Goal: Task Accomplishment & Management: Manage account settings

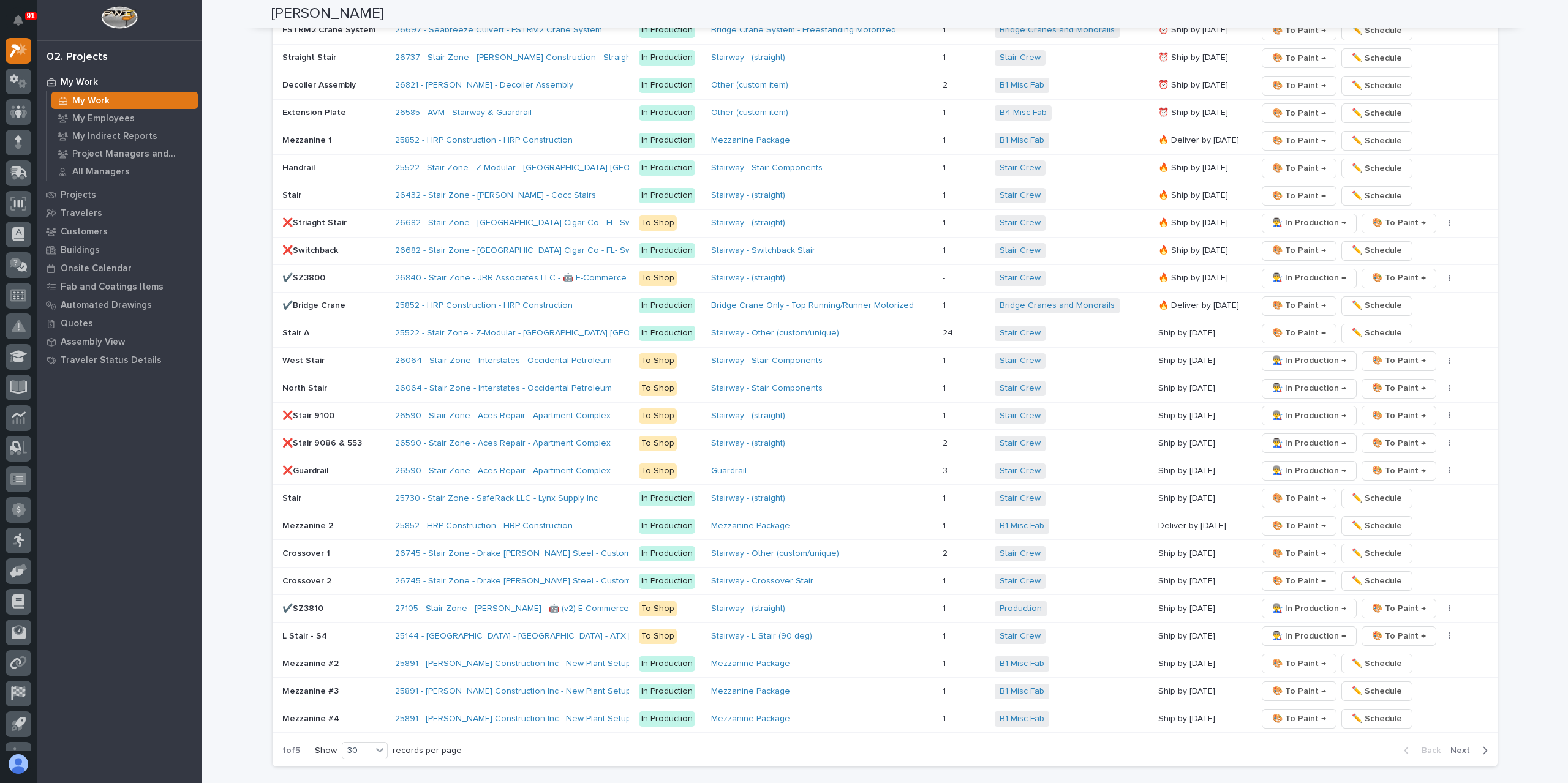
scroll to position [2081, 0]
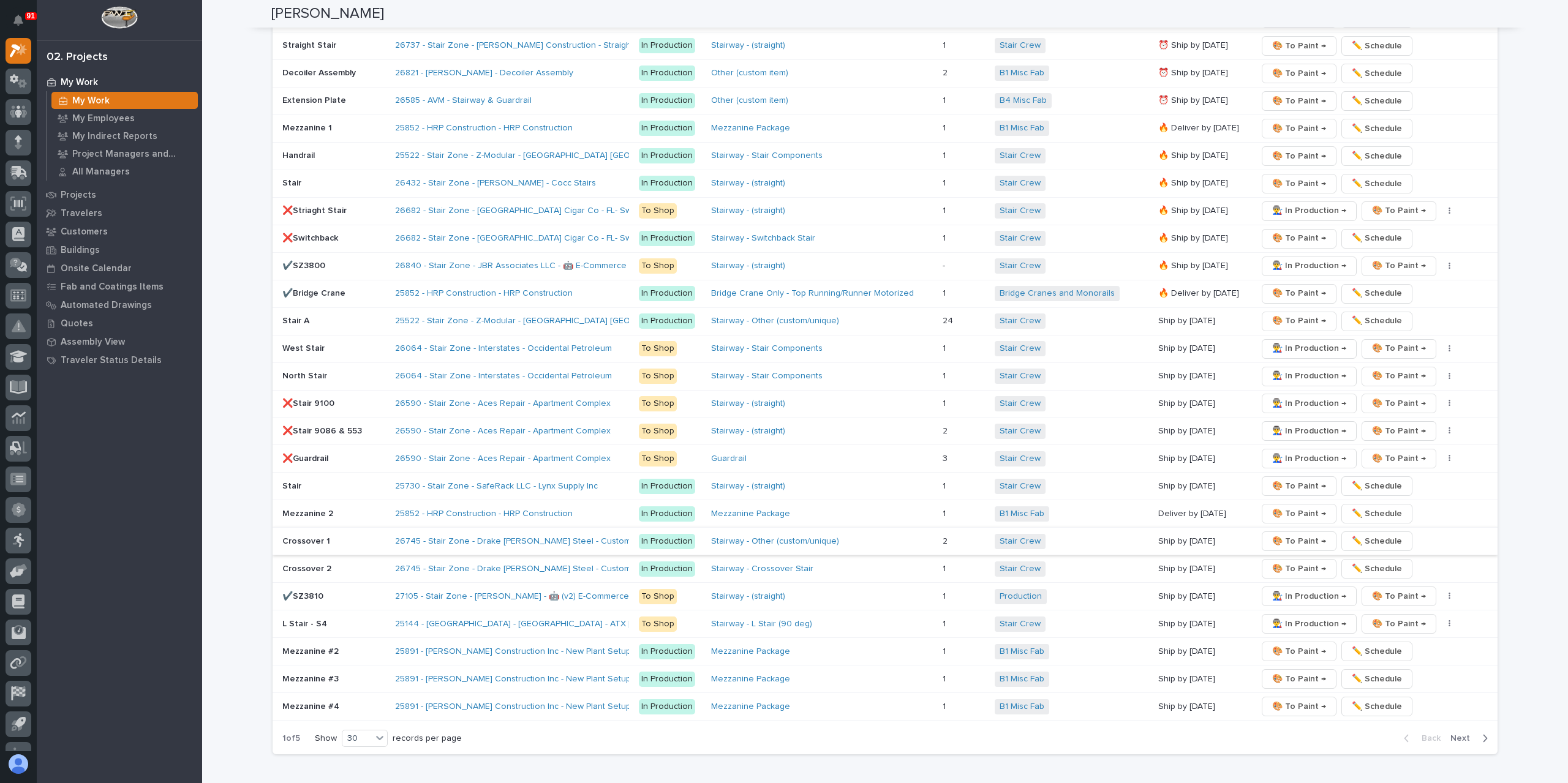
click at [1286, 534] on span "🎨 To Paint →" at bounding box center [1299, 541] width 54 height 15
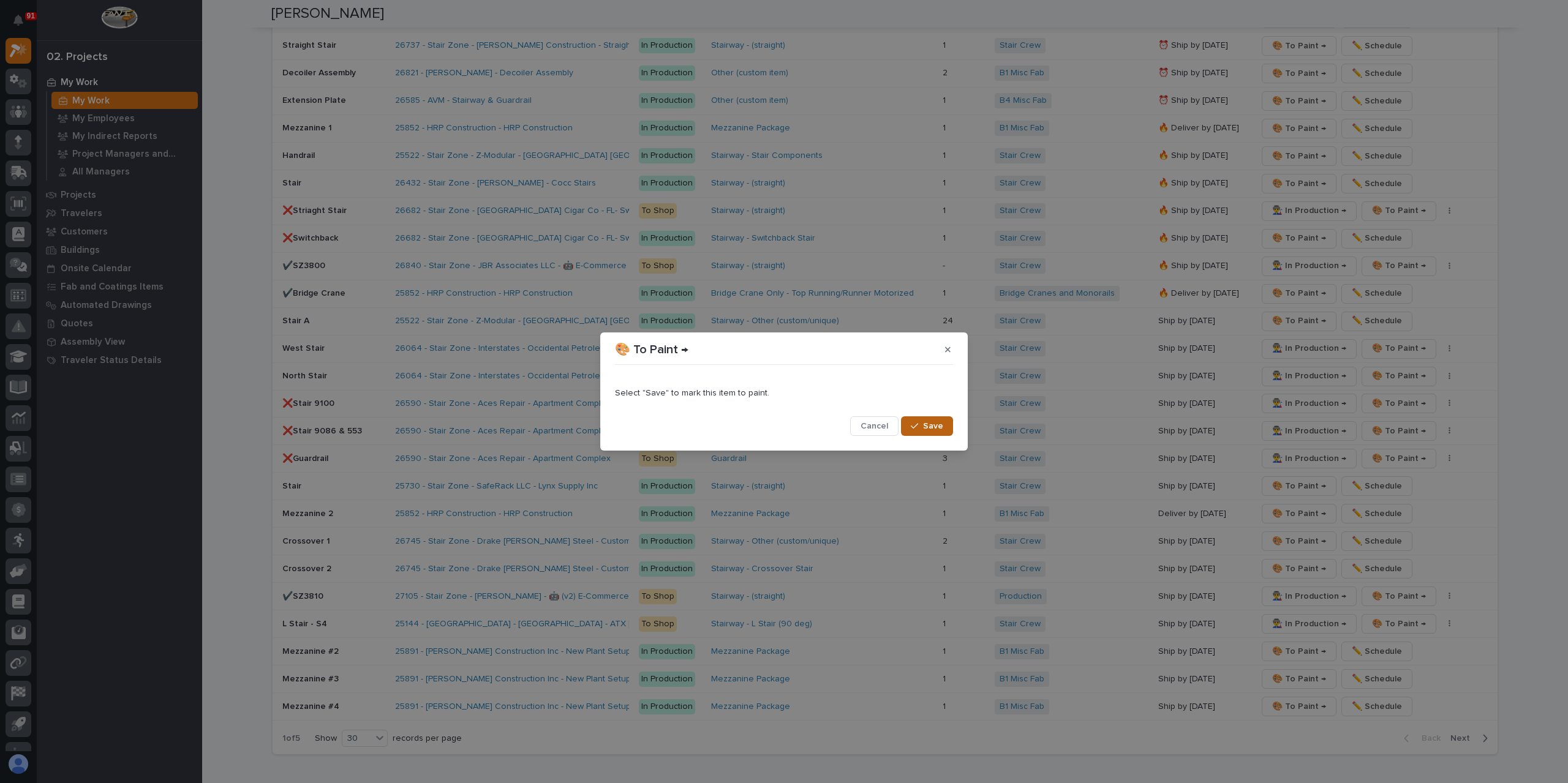
click at [927, 418] on button "Save" at bounding box center [927, 425] width 52 height 19
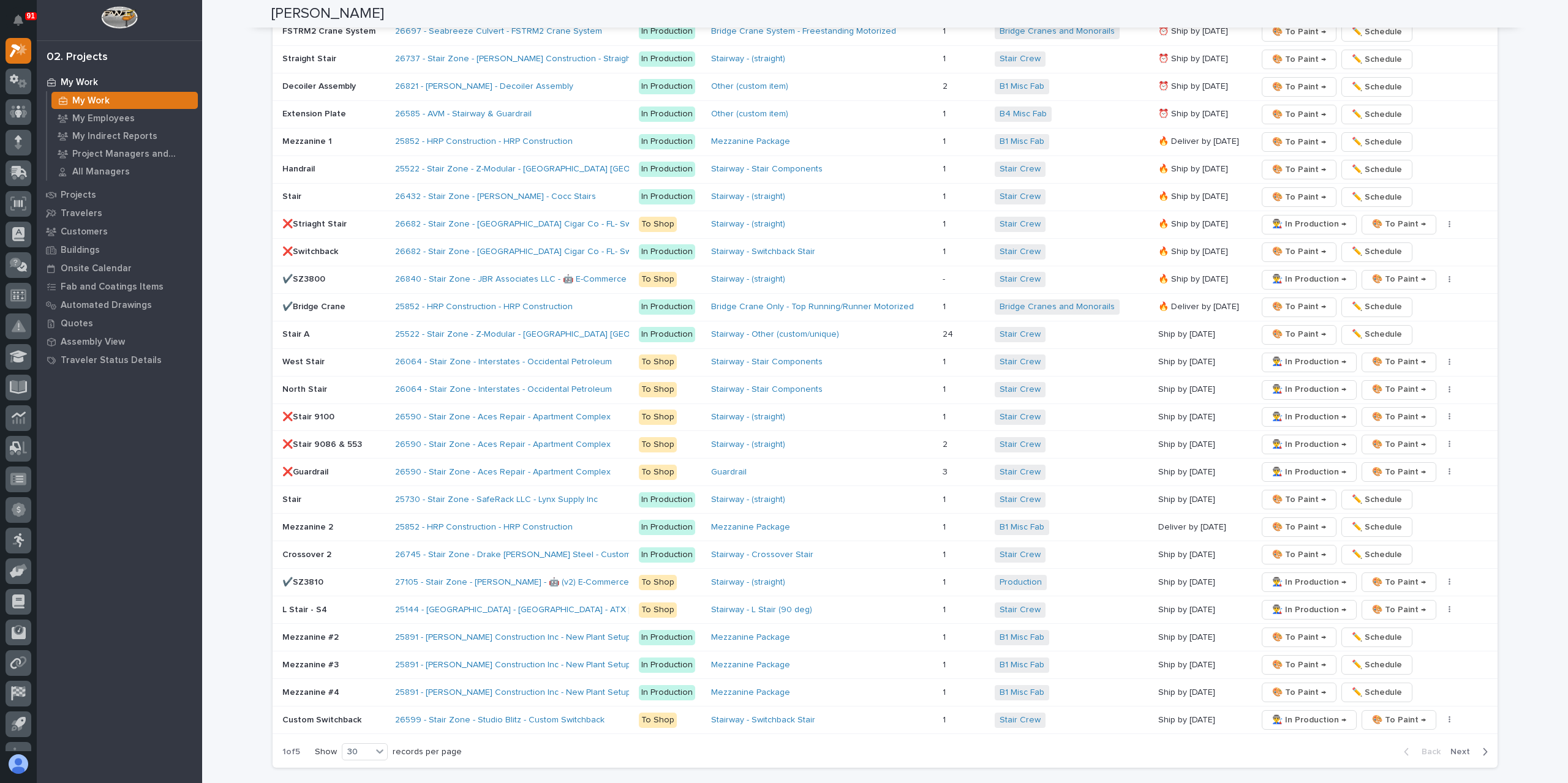
scroll to position [2097, 0]
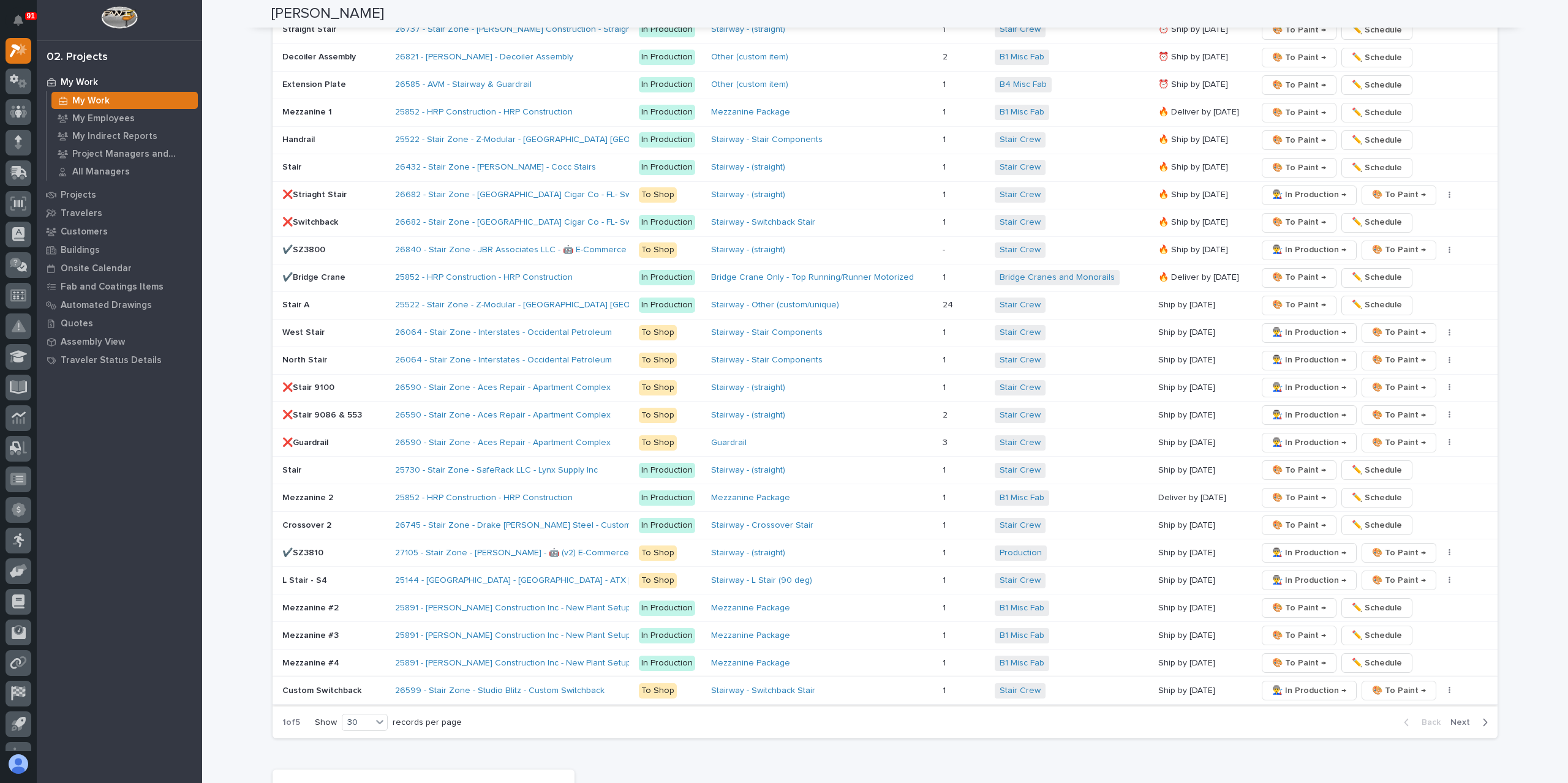
click at [1294, 683] on span "👨‍🏭 In Production →" at bounding box center [1309, 690] width 74 height 15
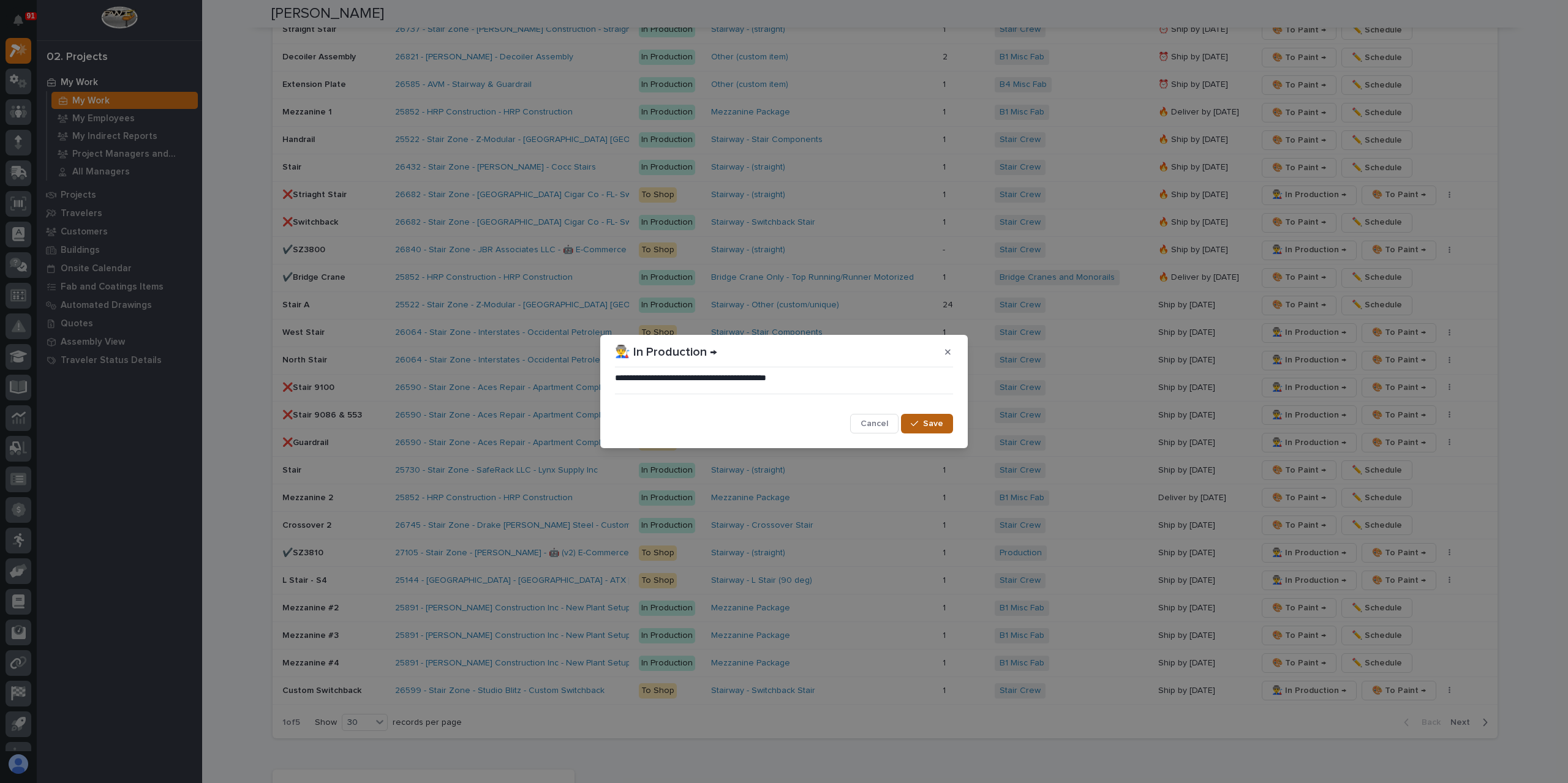
click at [932, 424] on span "Save" at bounding box center [933, 423] width 20 height 11
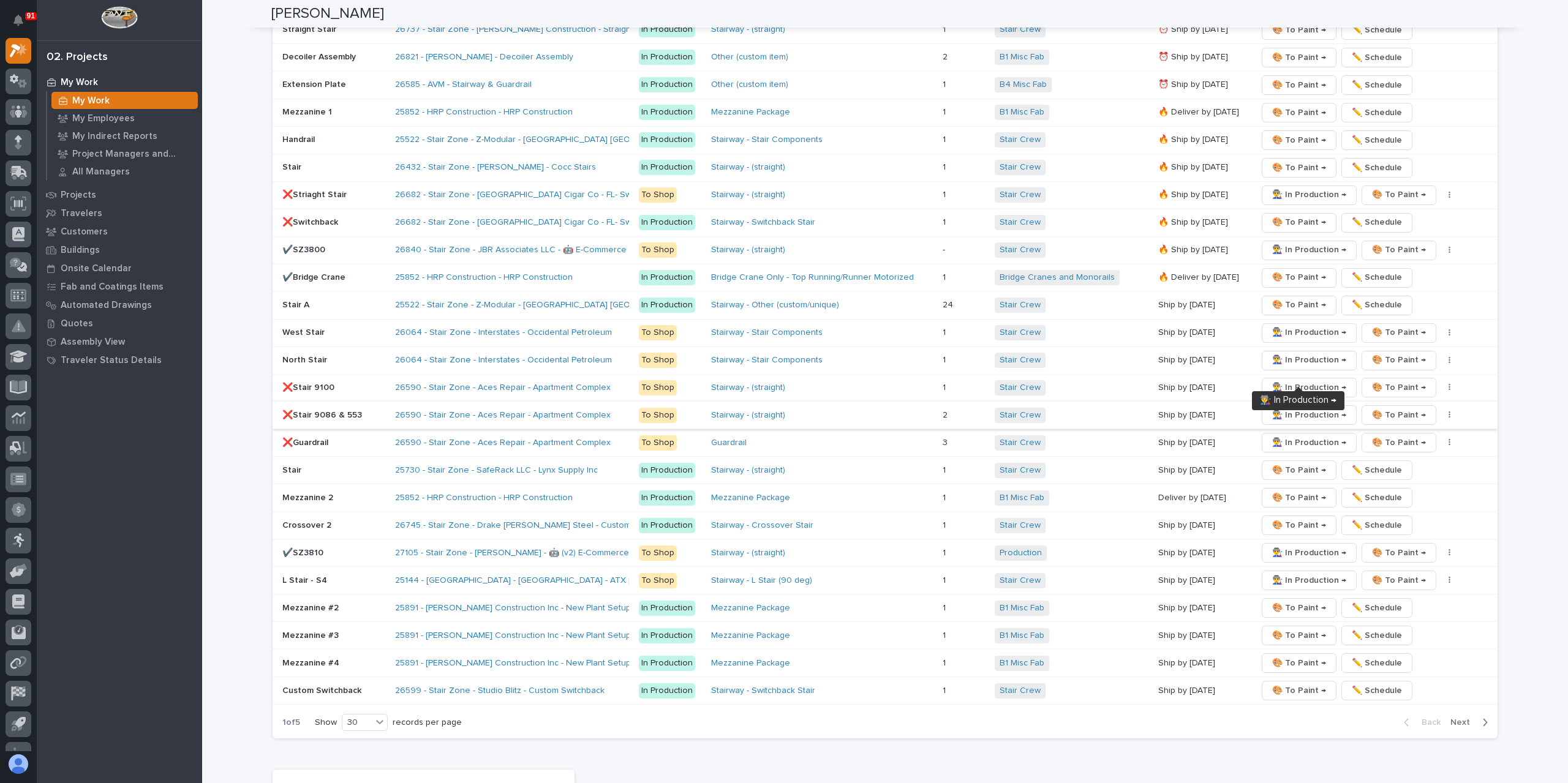
click at [1292, 407] on span "👨‍🏭 In Production →" at bounding box center [1309, 415] width 74 height 15
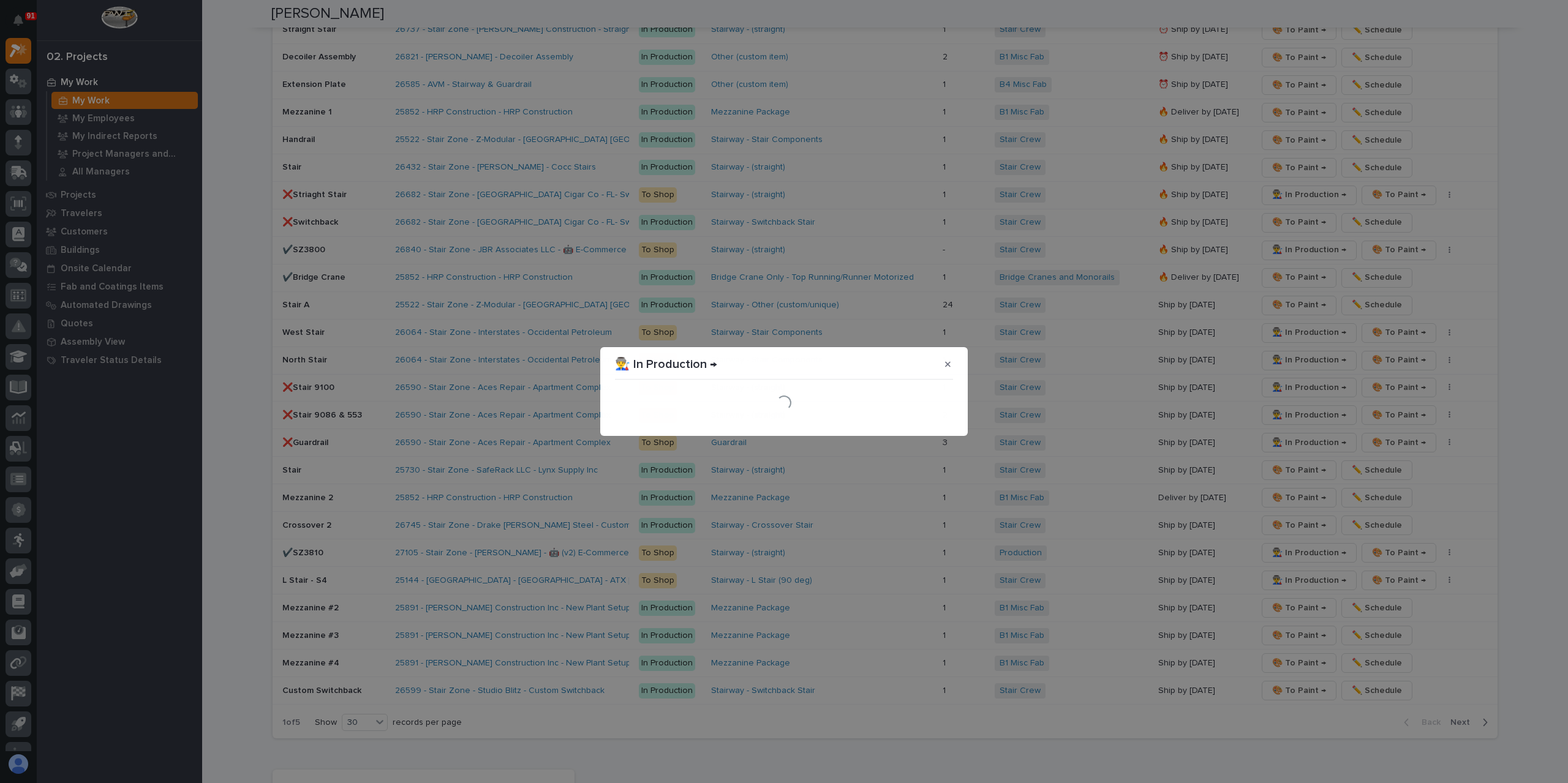
click at [927, 422] on div "Loading..." at bounding box center [784, 403] width 344 height 43
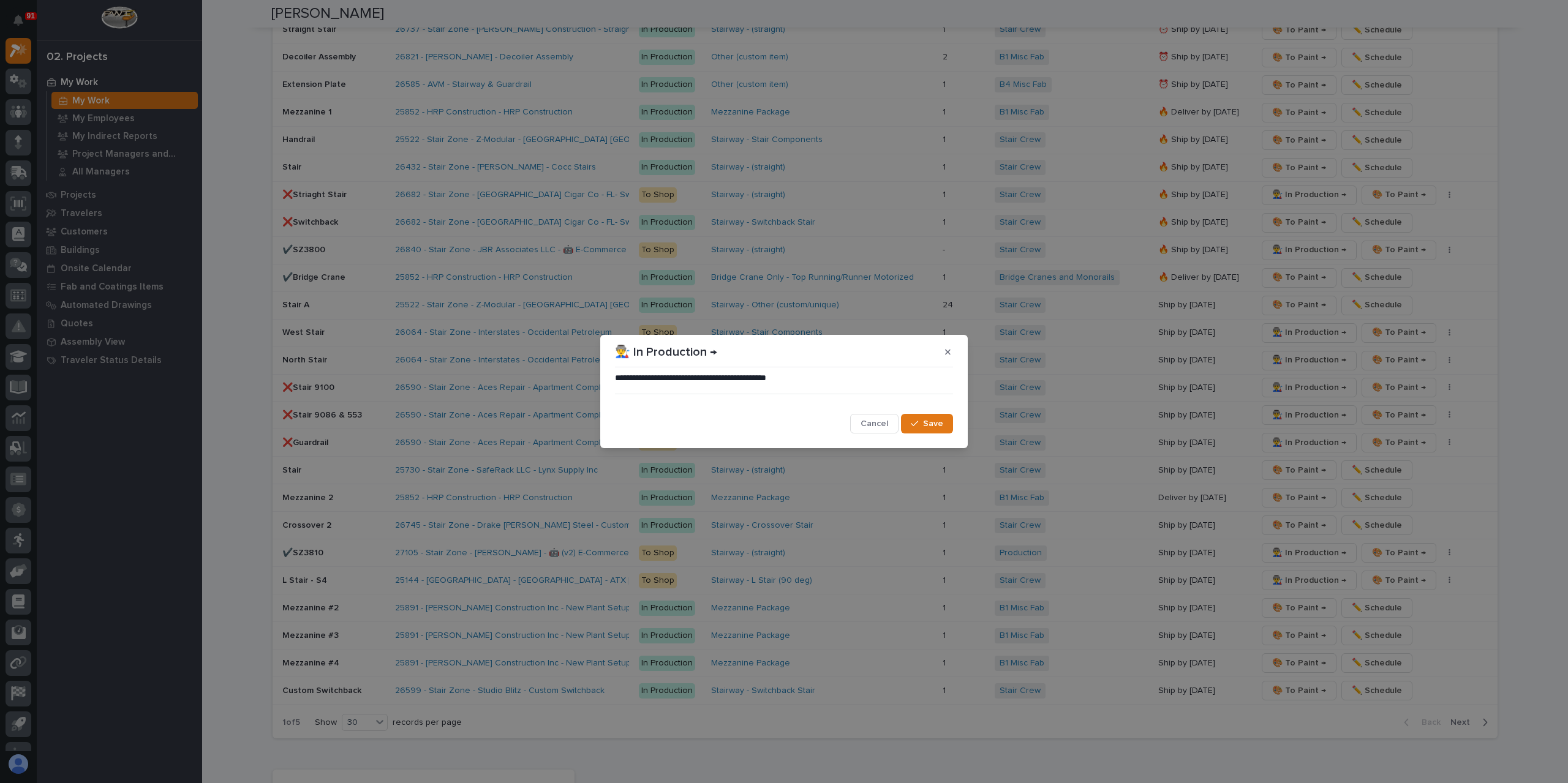
click at [927, 422] on span "Save" at bounding box center [933, 423] width 20 height 11
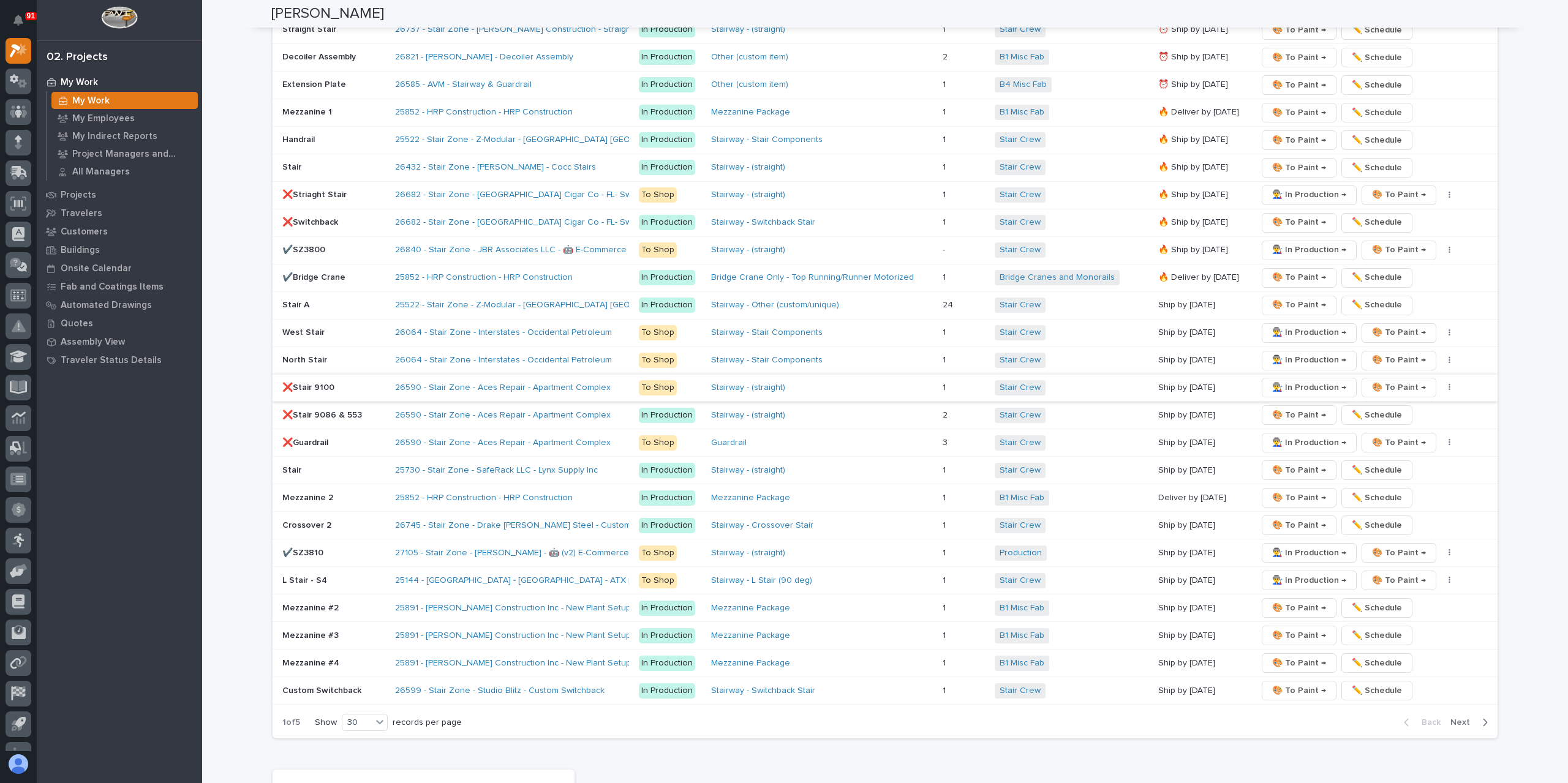
click at [1298, 380] on span "👨‍🏭 In Production →" at bounding box center [1309, 388] width 74 height 15
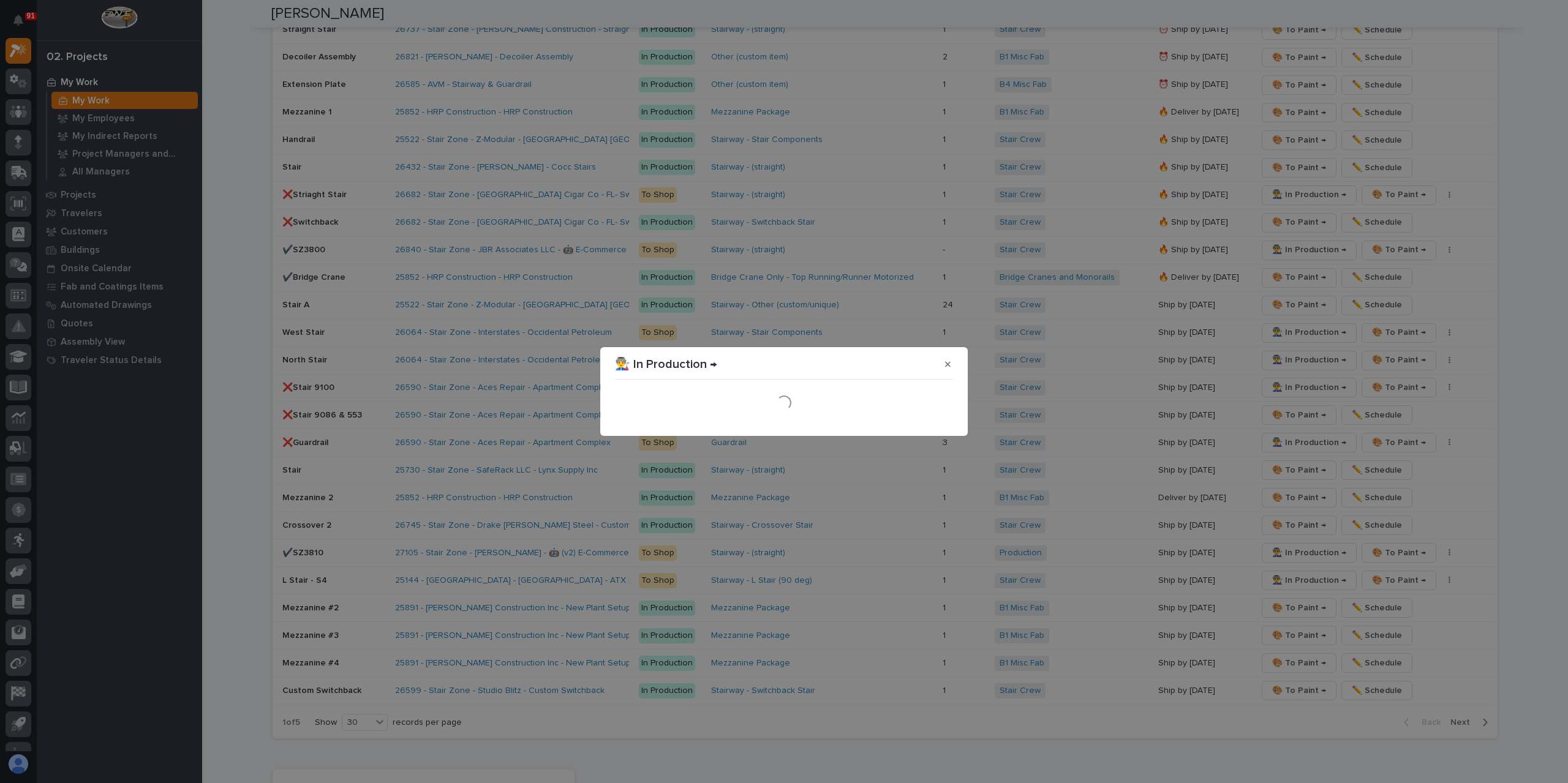
click at [931, 420] on div "Loading..." at bounding box center [784, 402] width 338 height 37
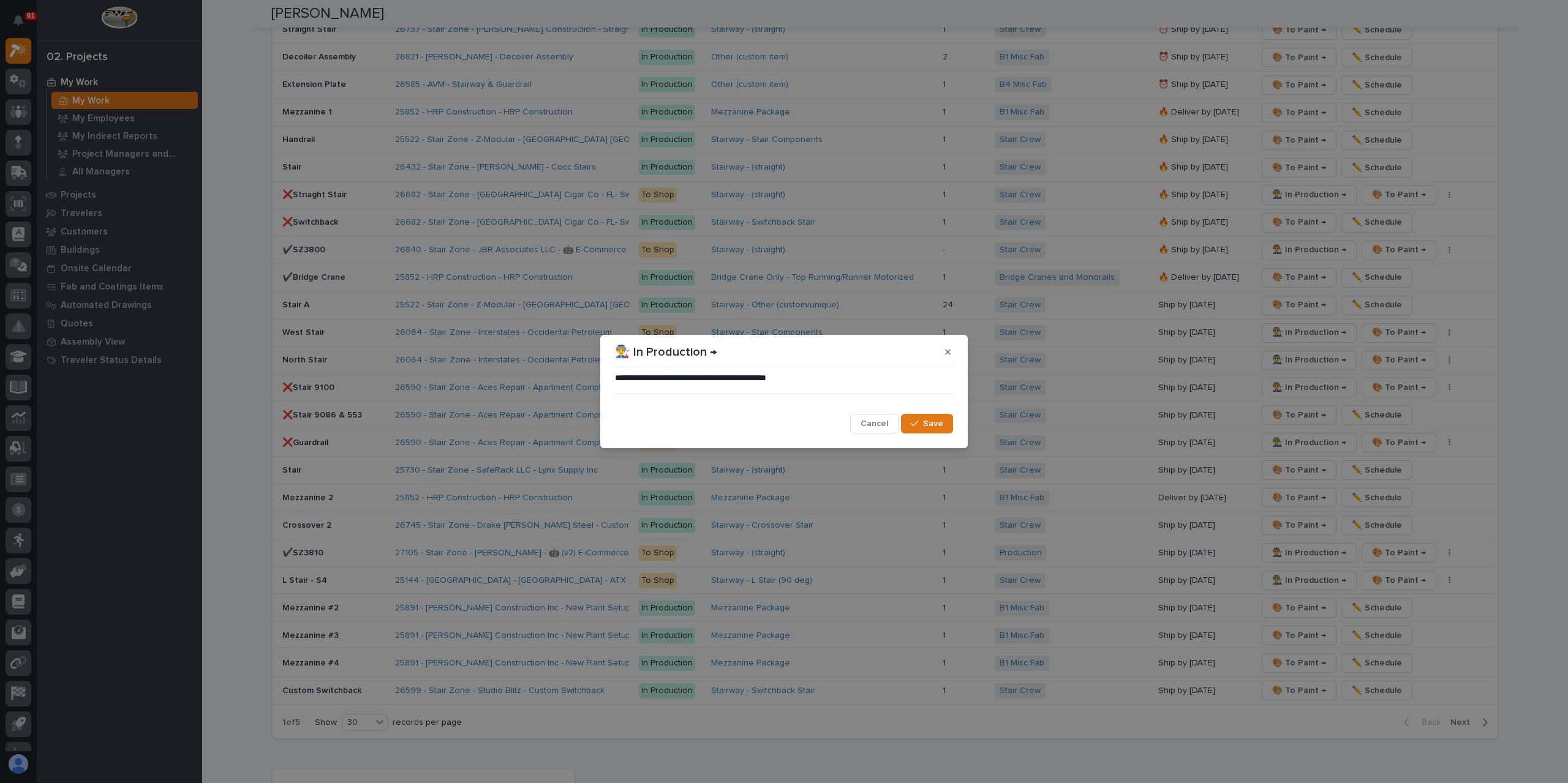
click at [931, 420] on span "Save" at bounding box center [933, 423] width 20 height 11
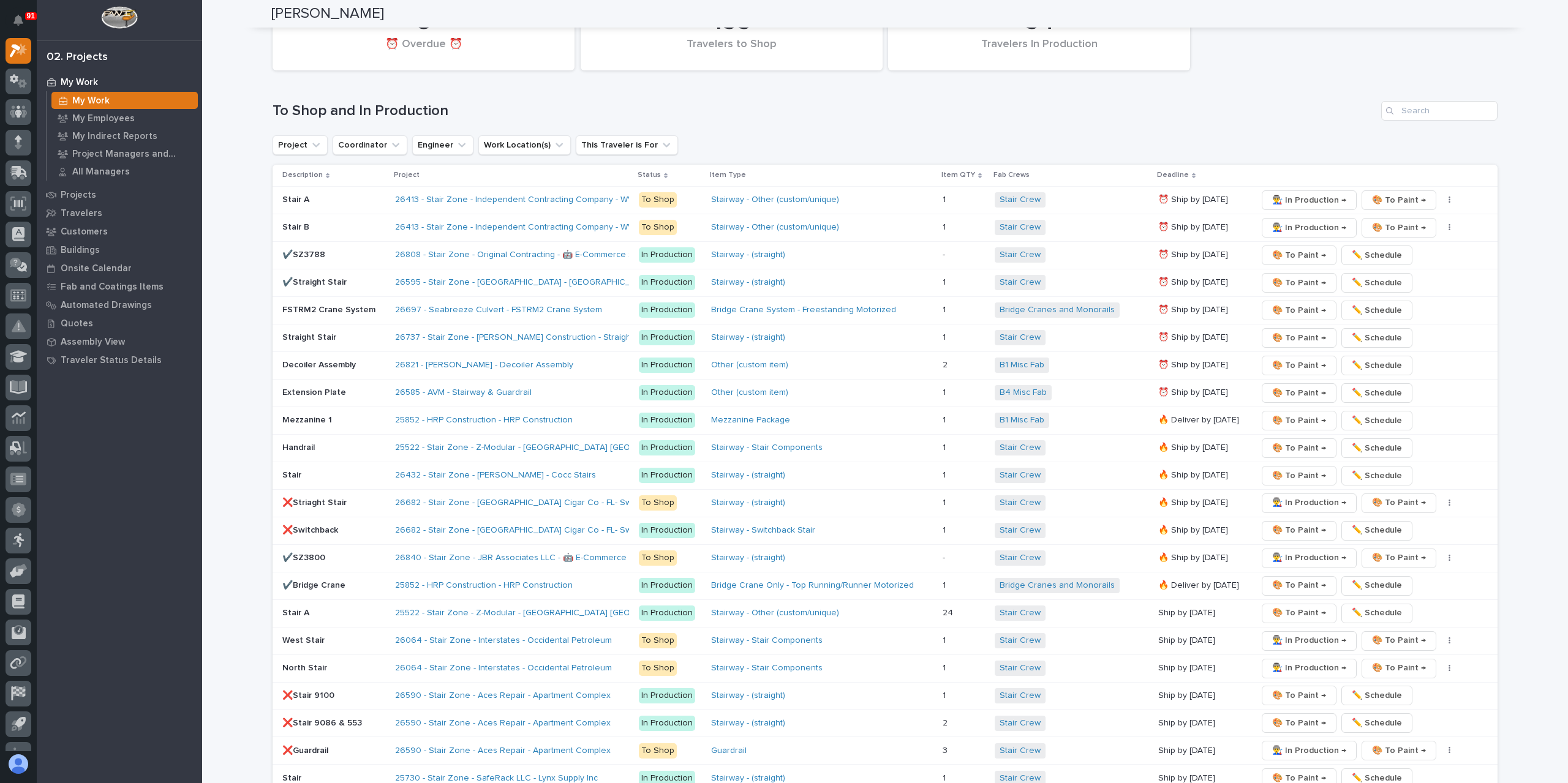
scroll to position [1730, 0]
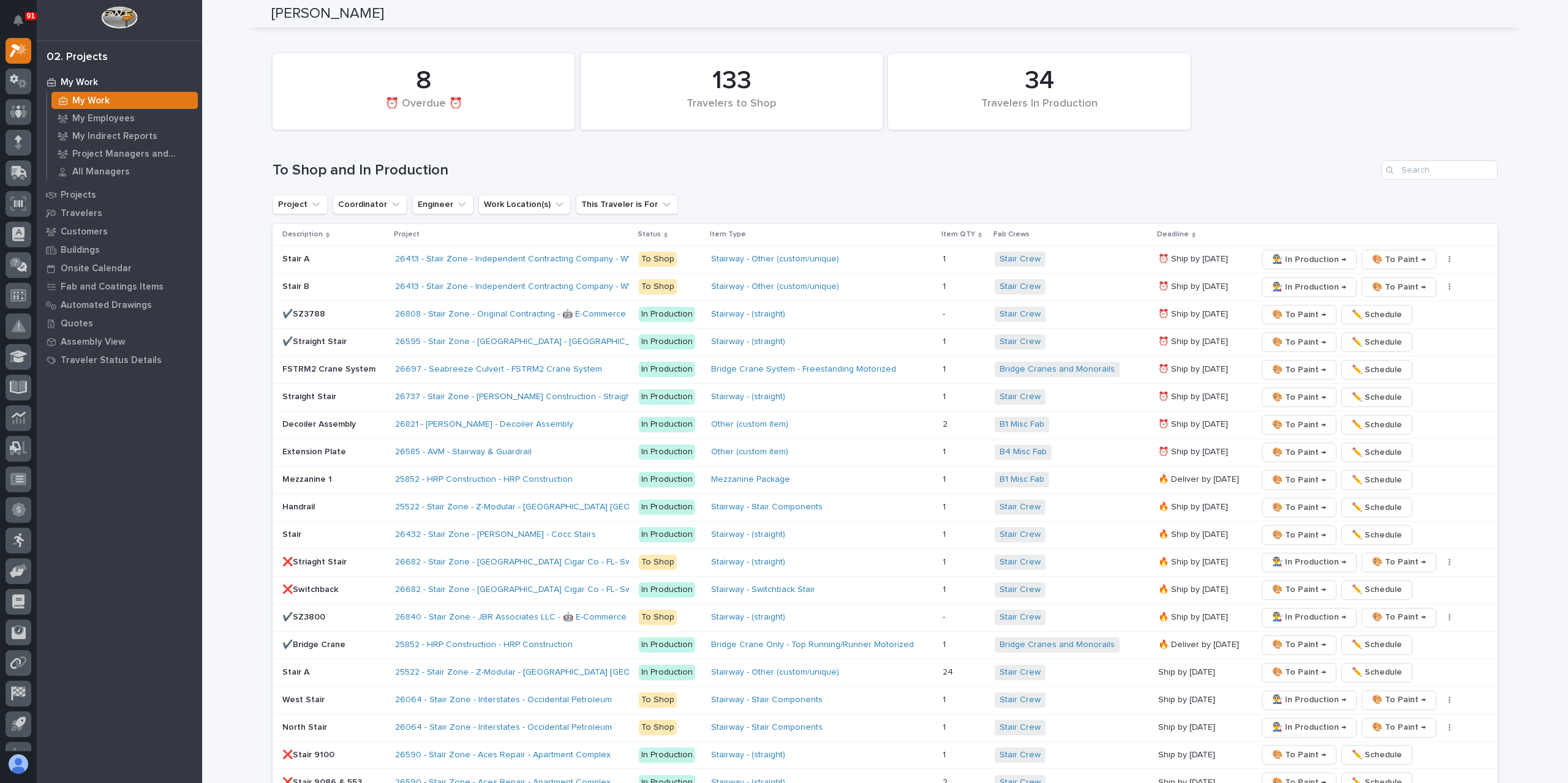
click at [324, 364] on p "FSTRM2 Crane System" at bounding box center [334, 370] width 103 height 11
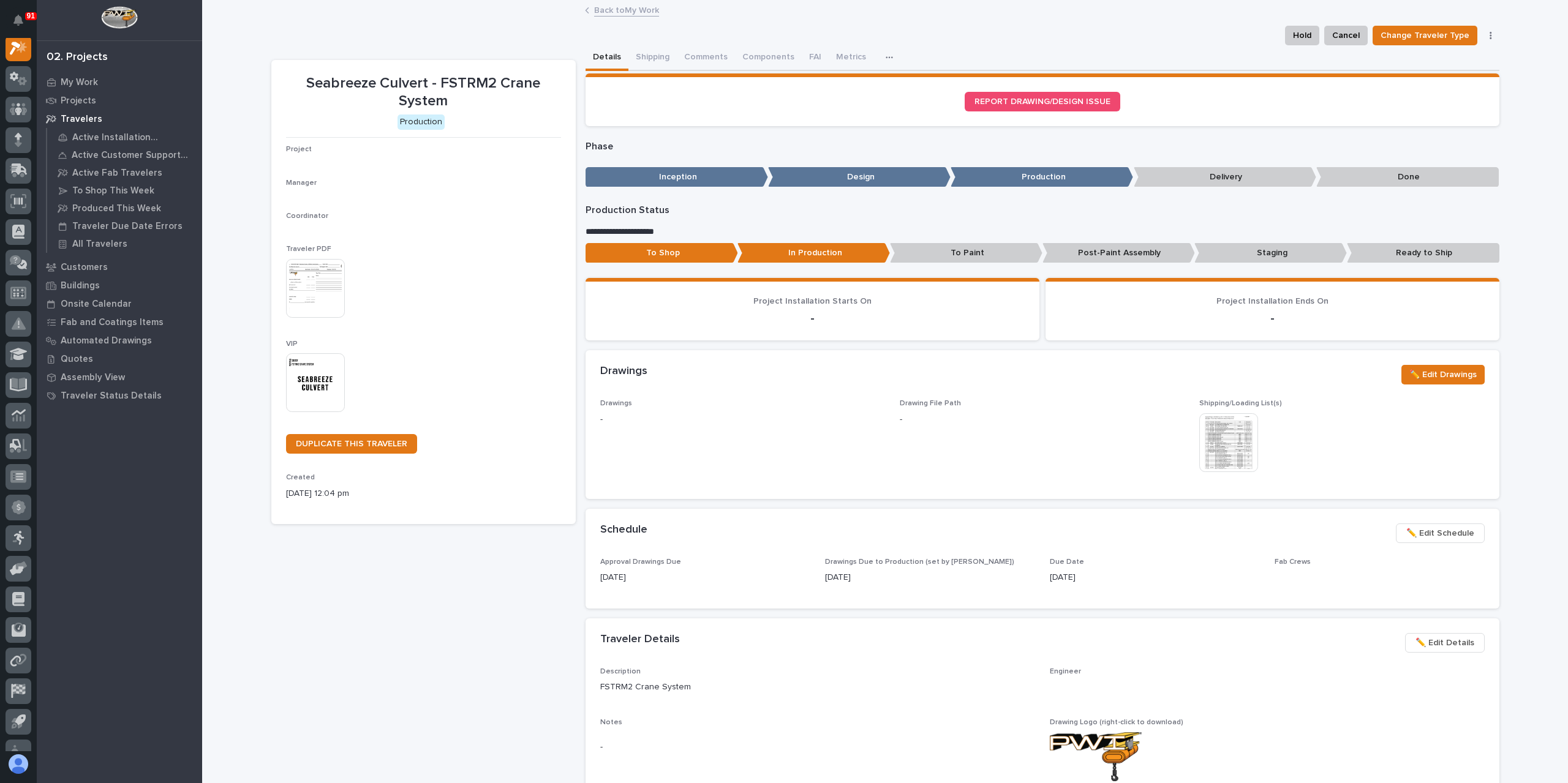
scroll to position [31, 0]
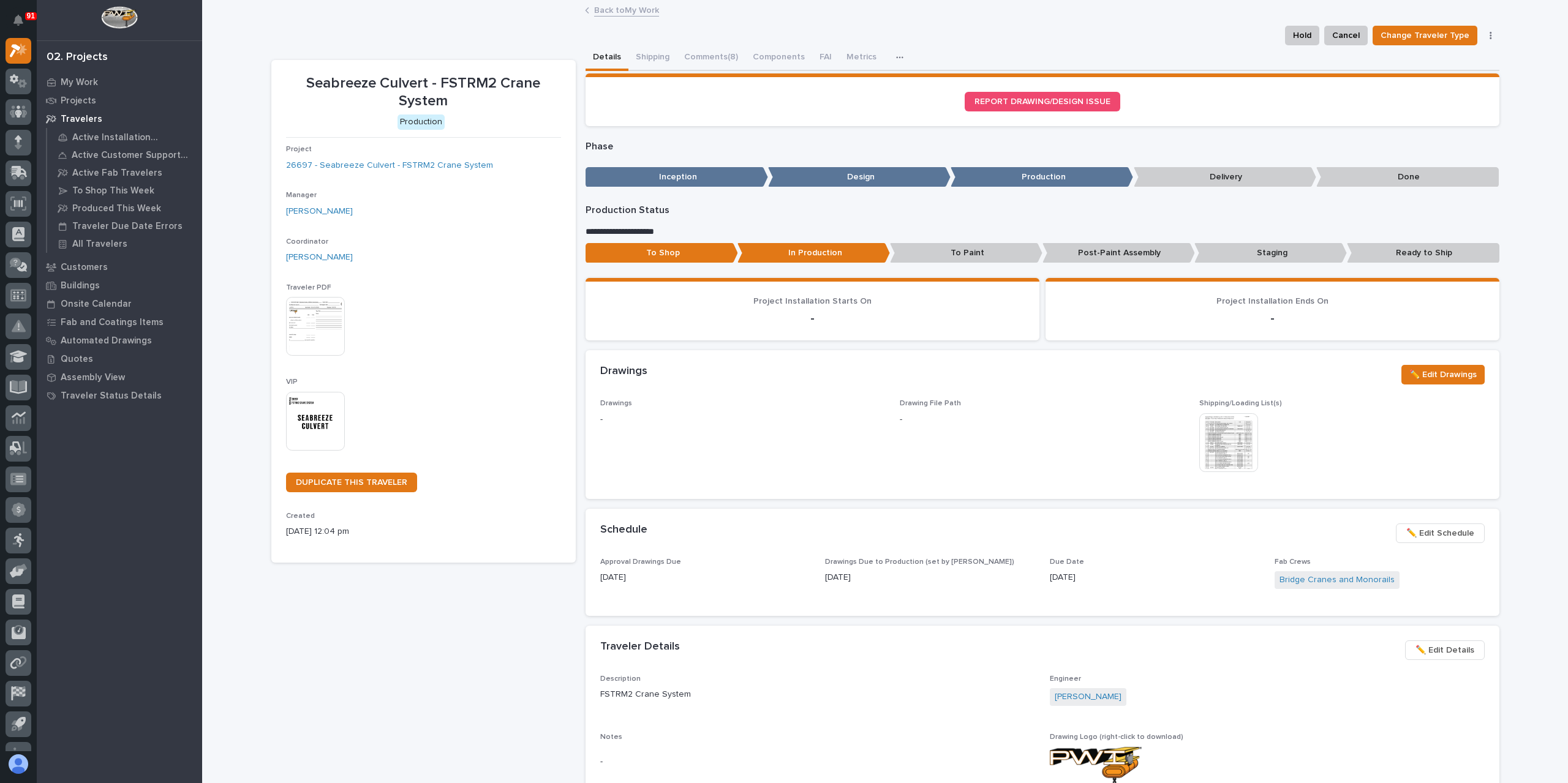
click at [1435, 527] on span "✏️ Edit Schedule" at bounding box center [1440, 533] width 68 height 15
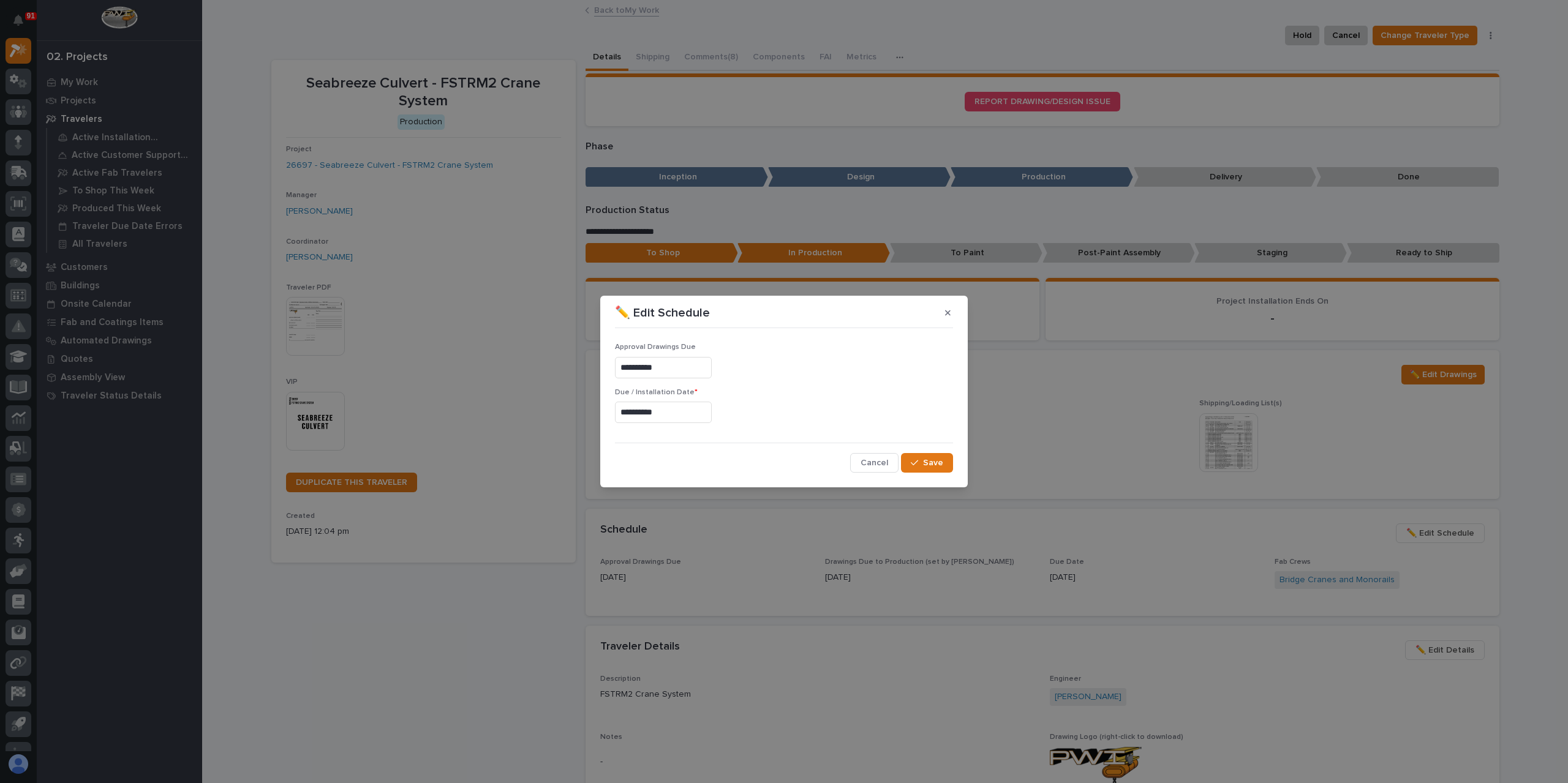
click at [679, 416] on input "**********" at bounding box center [663, 412] width 97 height 21
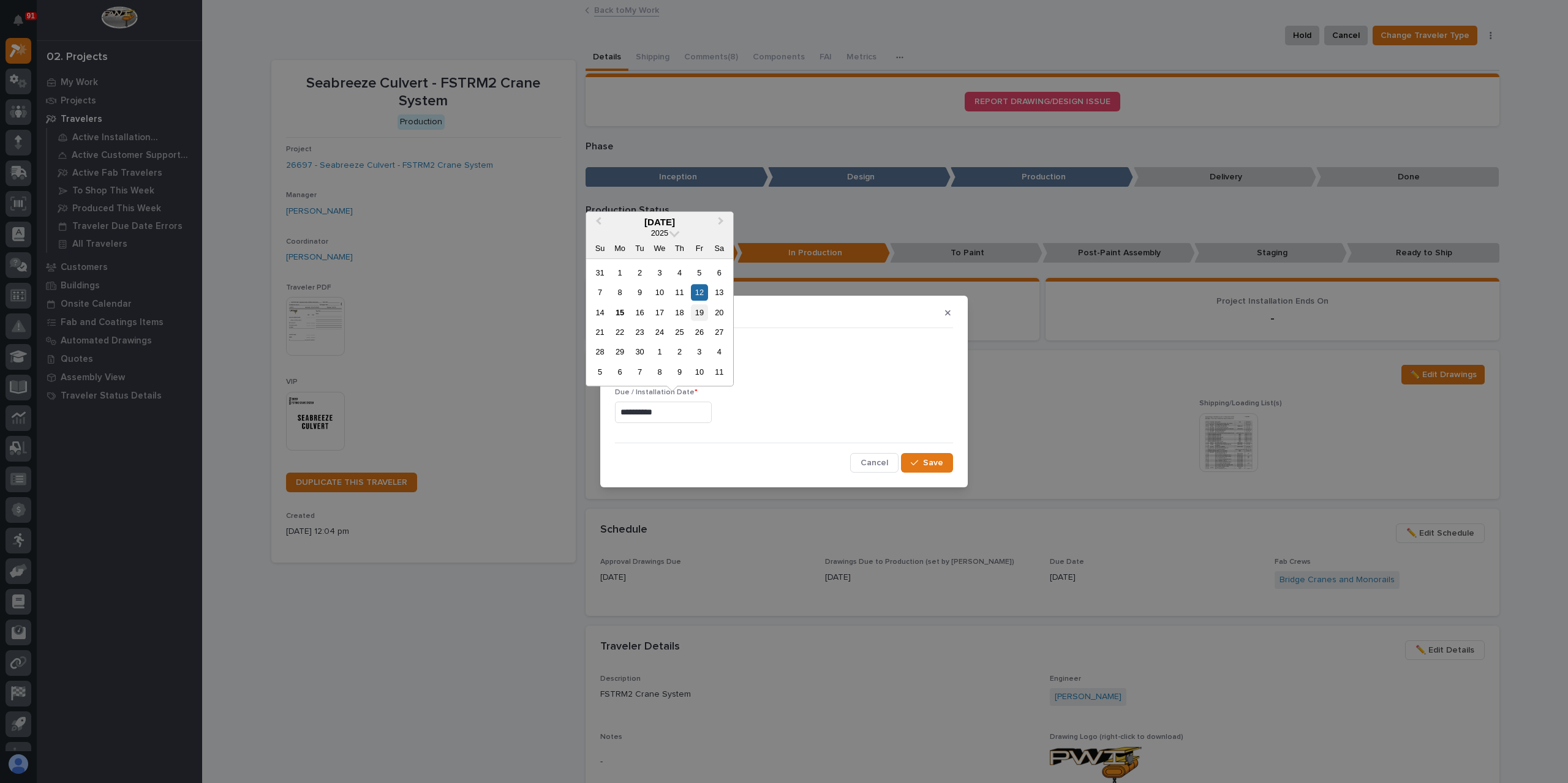
click at [699, 317] on div "19" at bounding box center [699, 312] width 17 height 17
type input "**********"
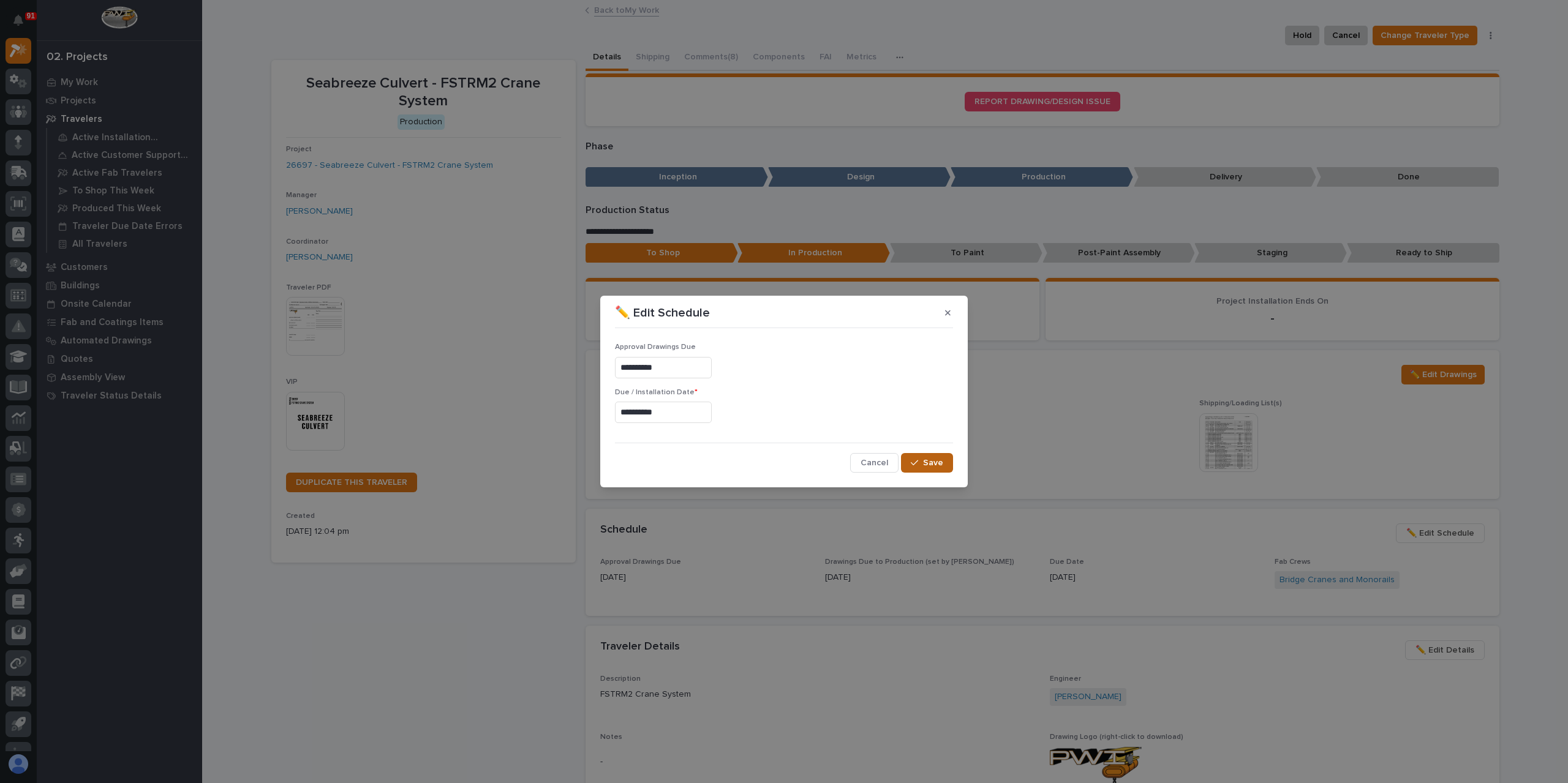
click at [935, 462] on span "Save" at bounding box center [933, 463] width 20 height 11
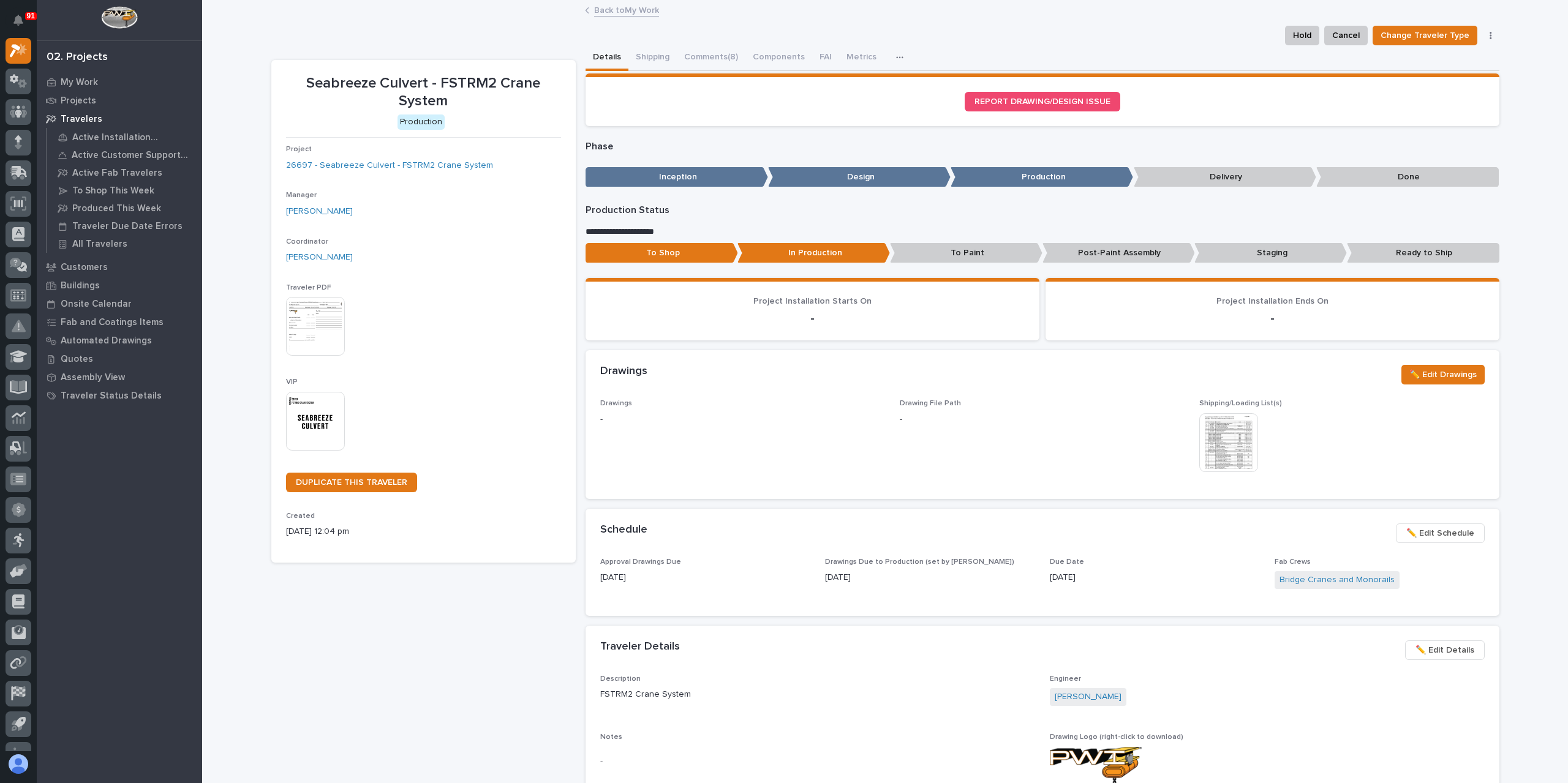
click at [620, 14] on link "Back to My Work" at bounding box center [626, 9] width 65 height 14
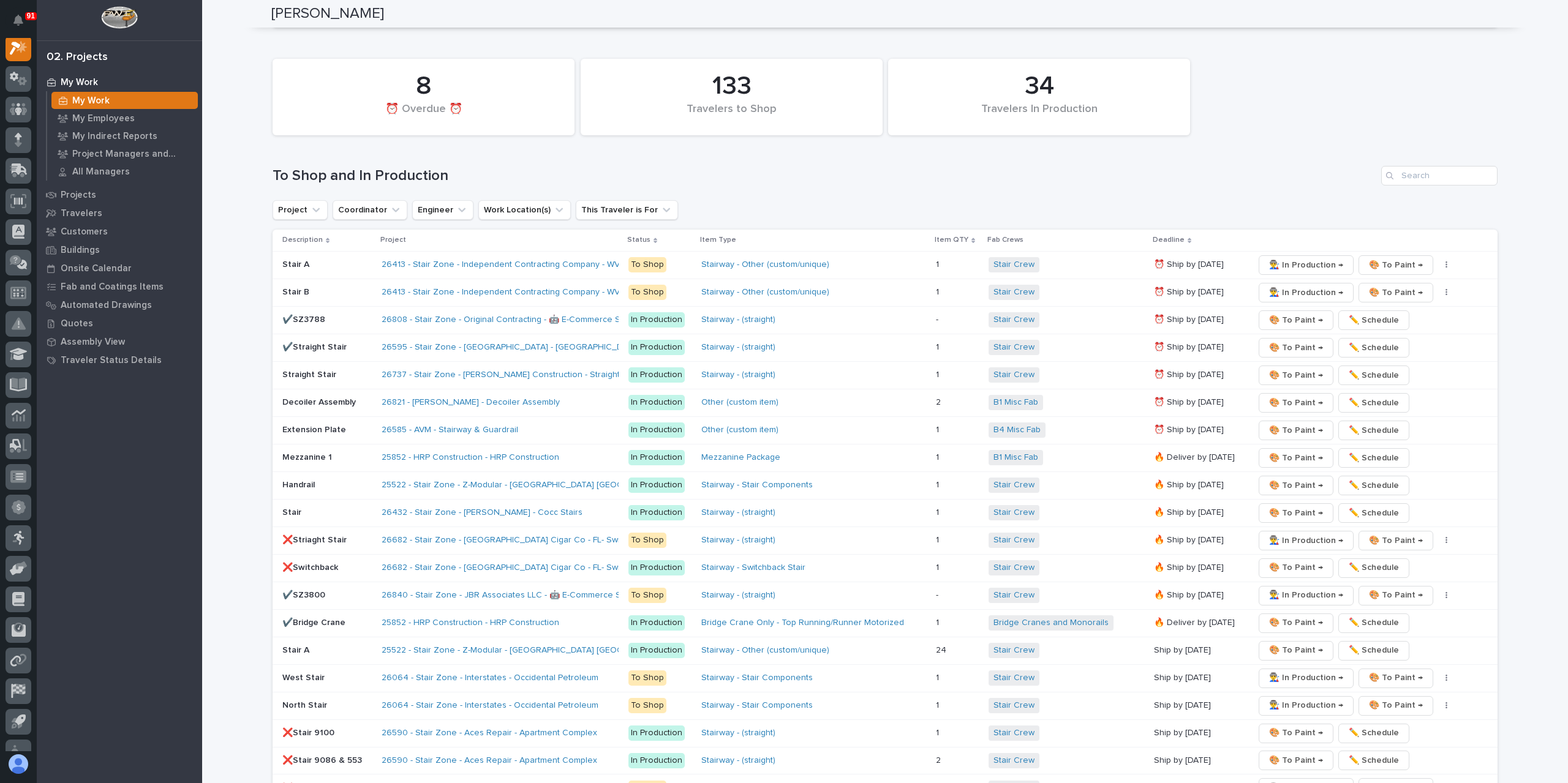
scroll to position [1898, 0]
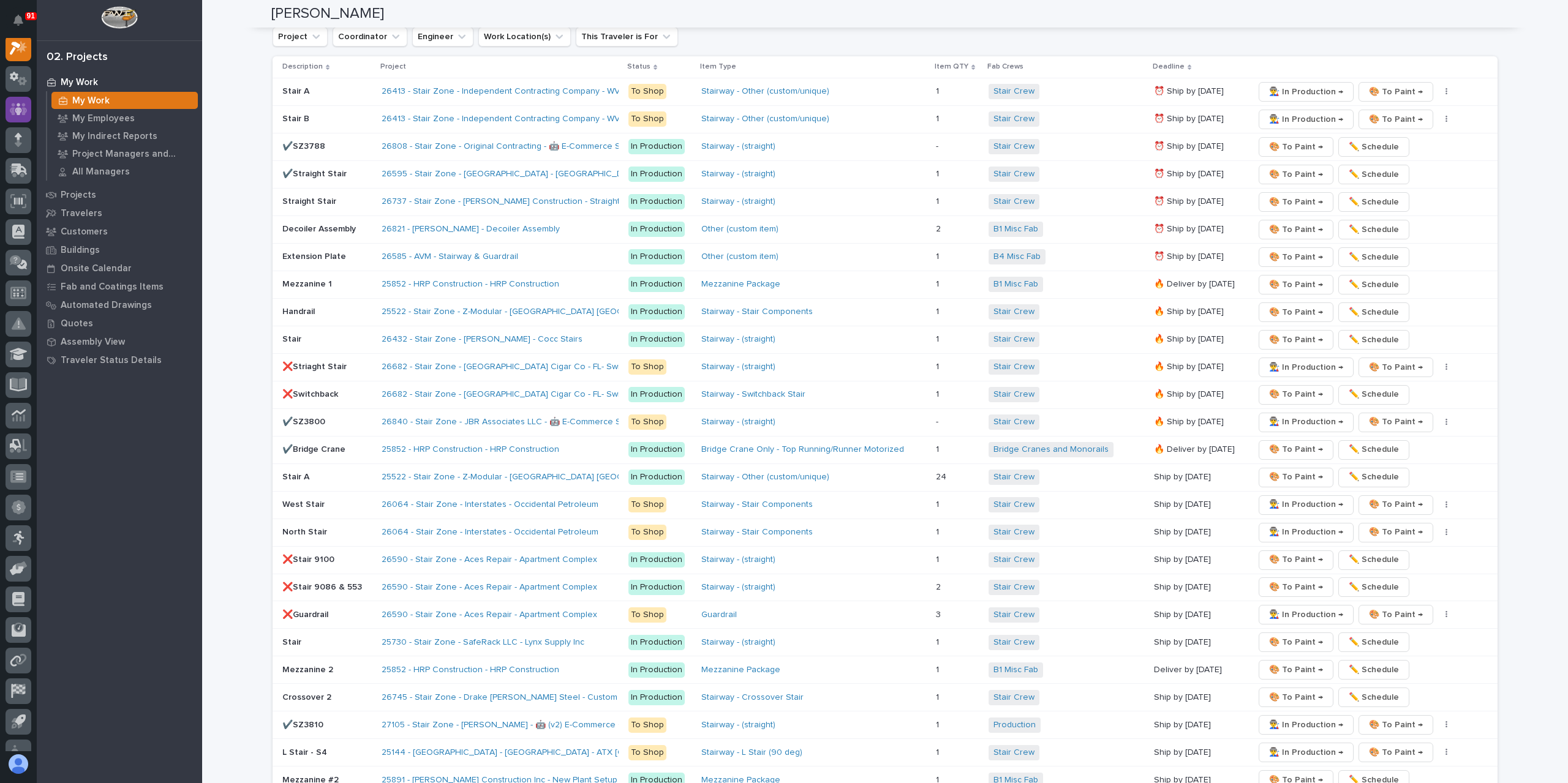
click at [27, 103] on div at bounding box center [18, 109] width 26 height 26
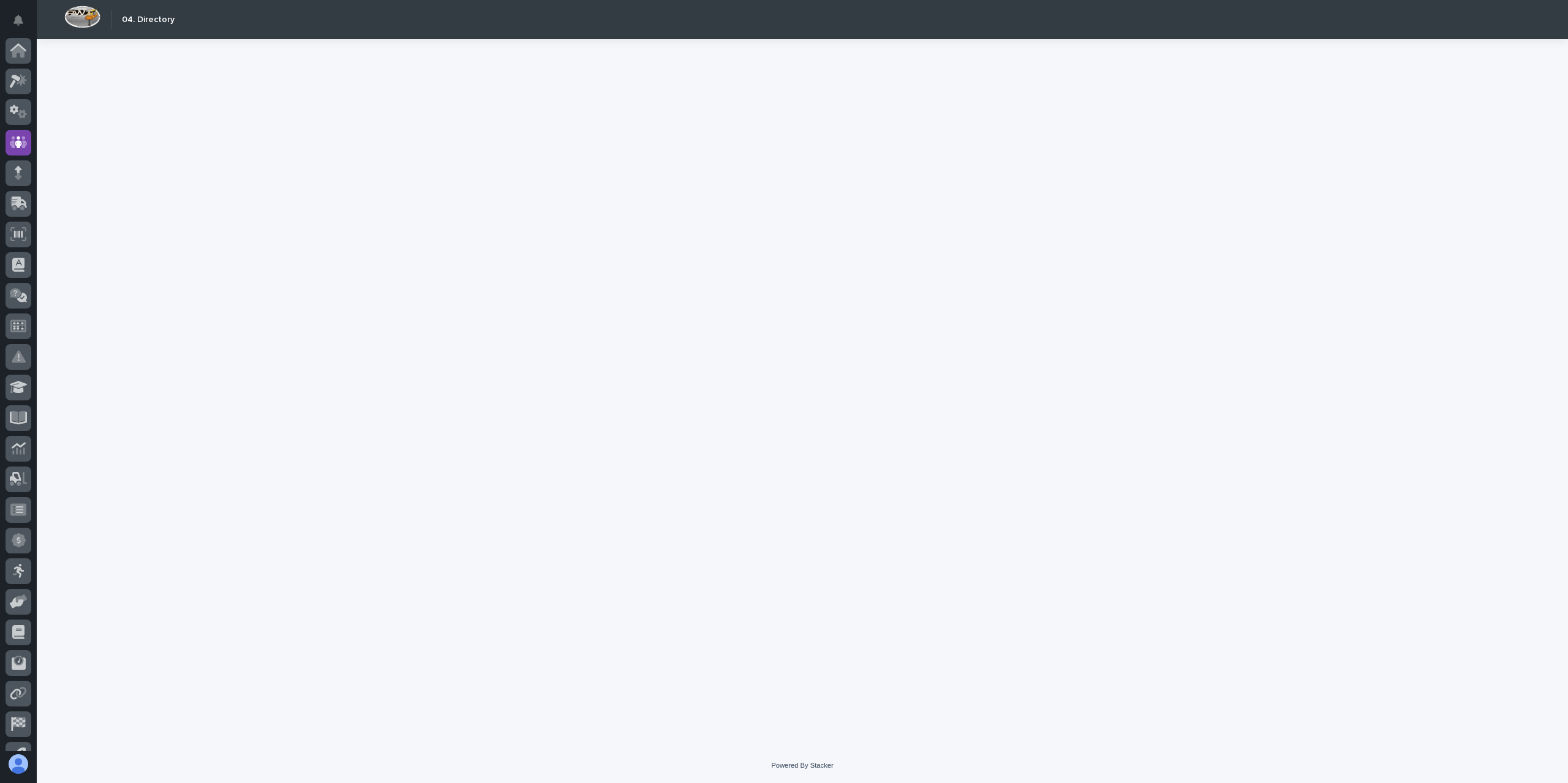
scroll to position [51, 0]
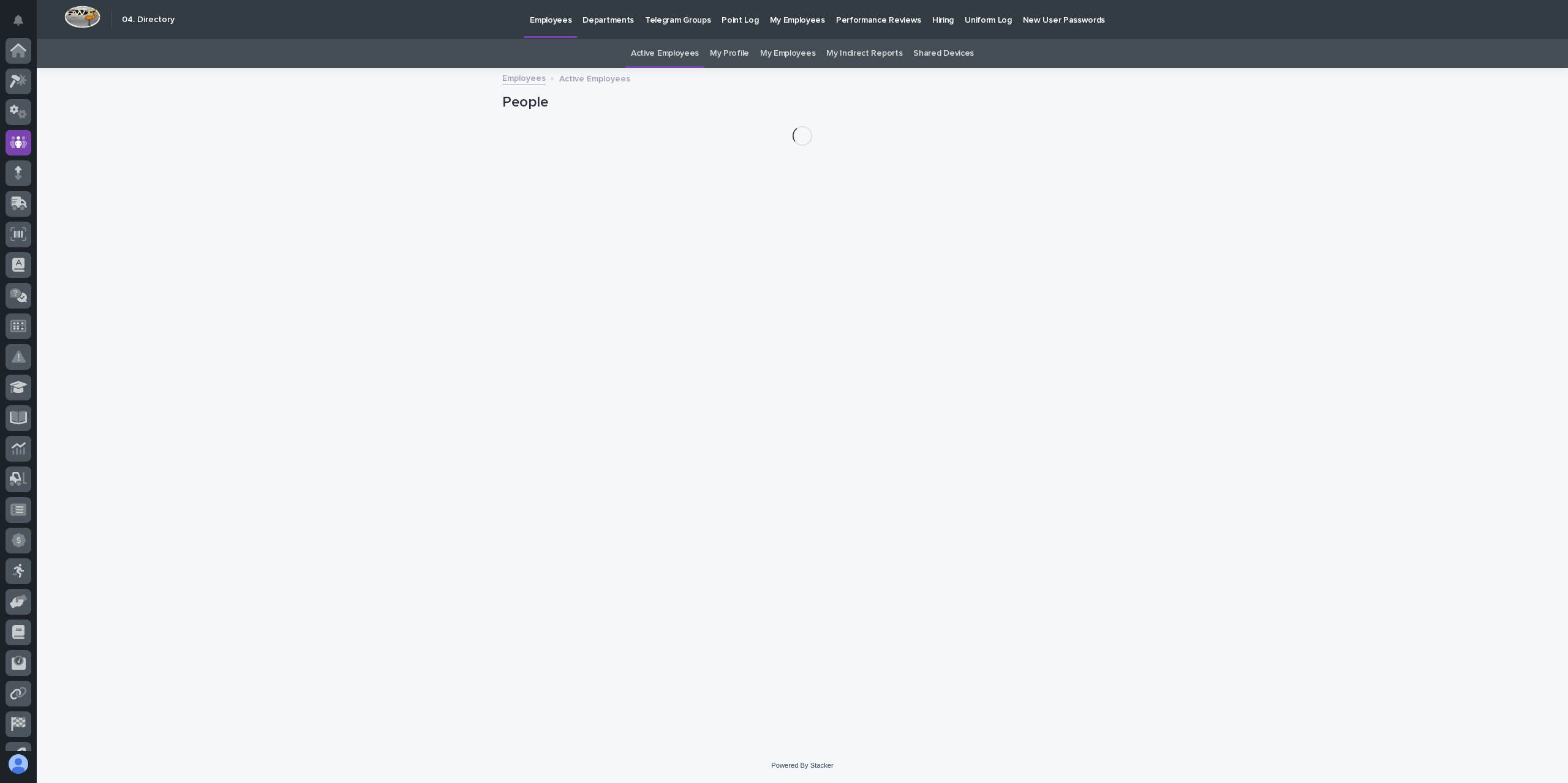
scroll to position [51, 0]
click at [719, 55] on link "My Profile" at bounding box center [729, 53] width 39 height 29
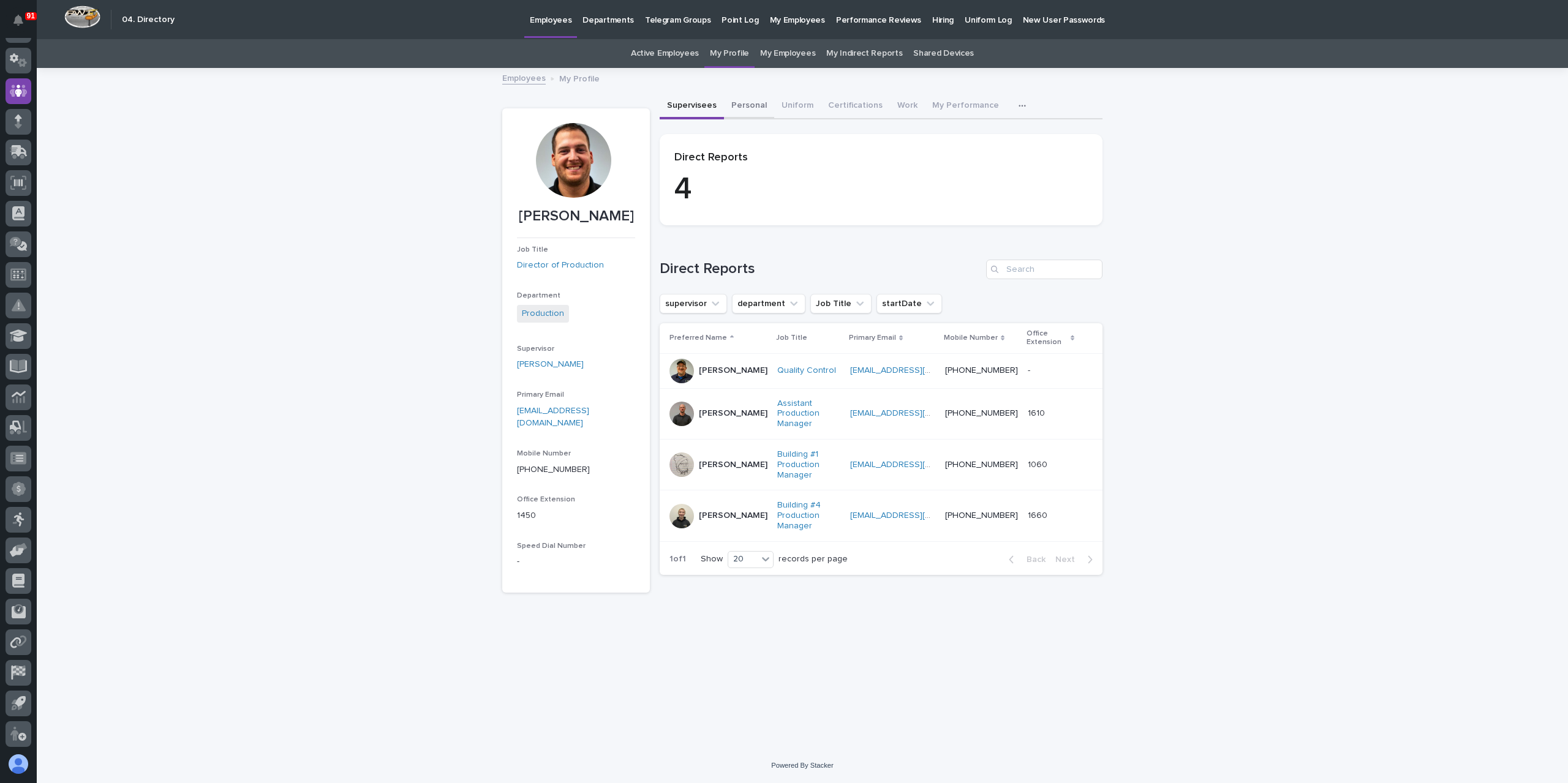
click at [749, 109] on button "Personal" at bounding box center [749, 107] width 50 height 26
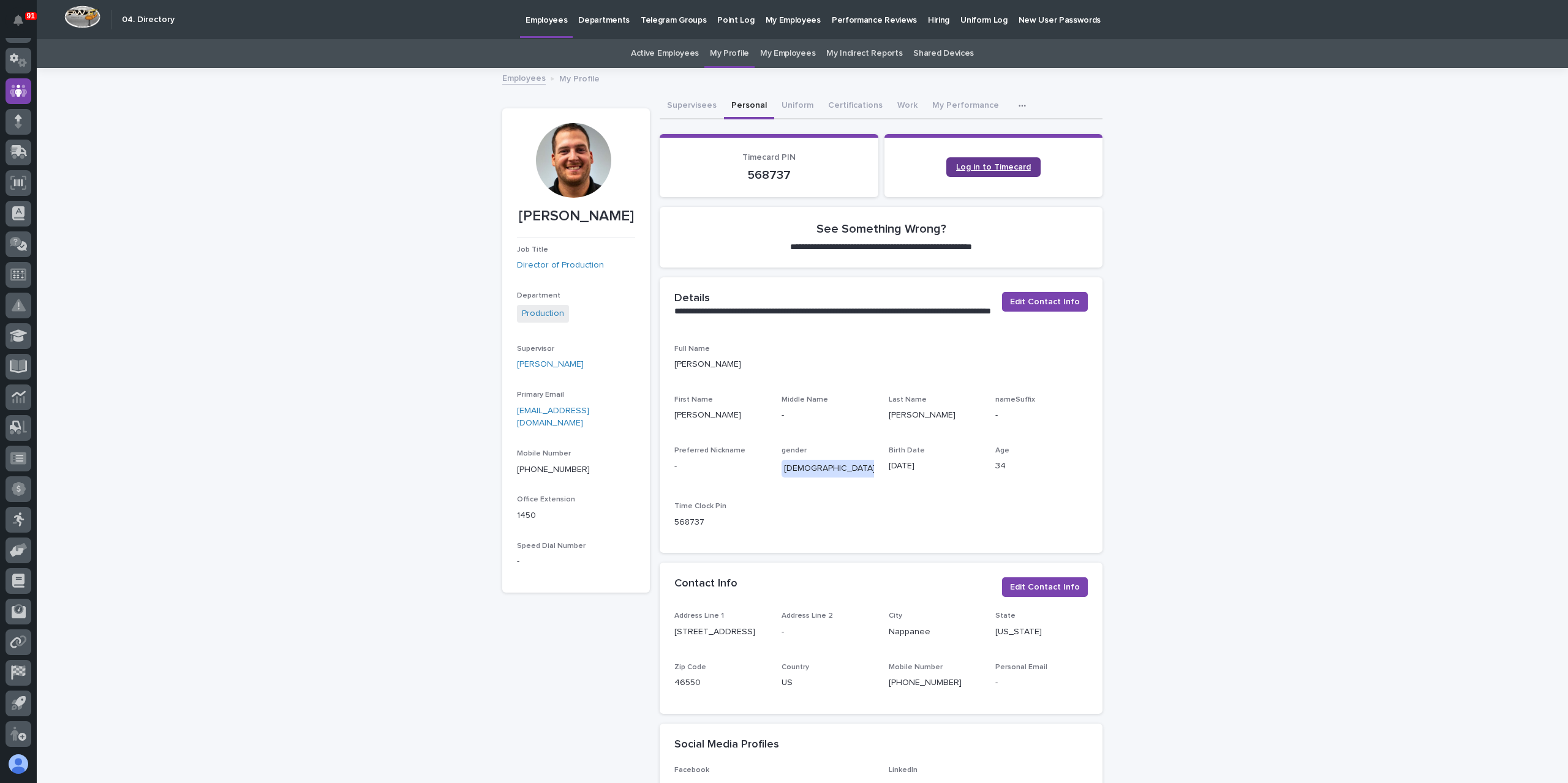
click at [994, 167] on span "Log in to Timecard" at bounding box center [993, 167] width 75 height 9
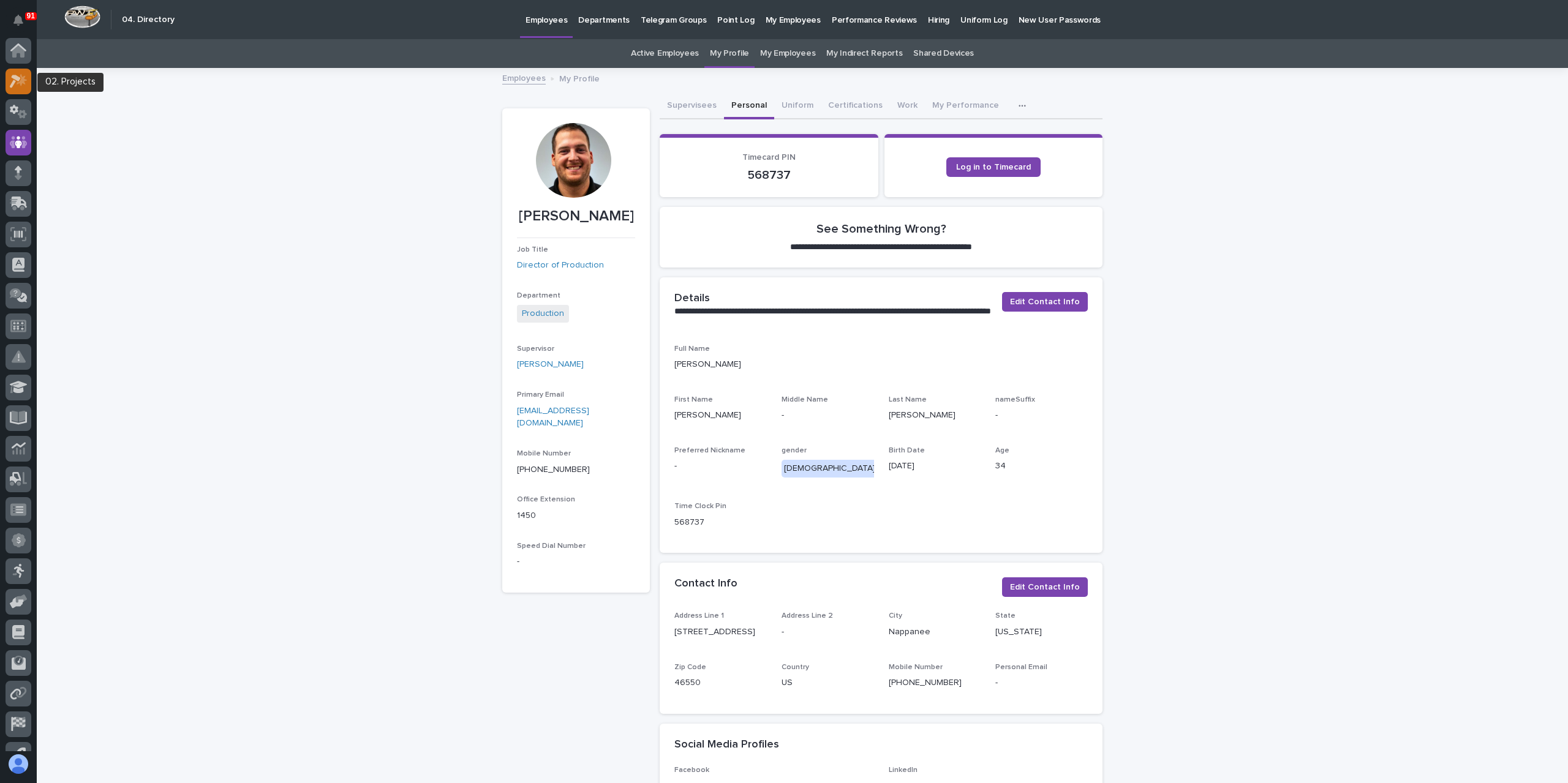
click at [27, 85] on icon at bounding box center [19, 81] width 18 height 14
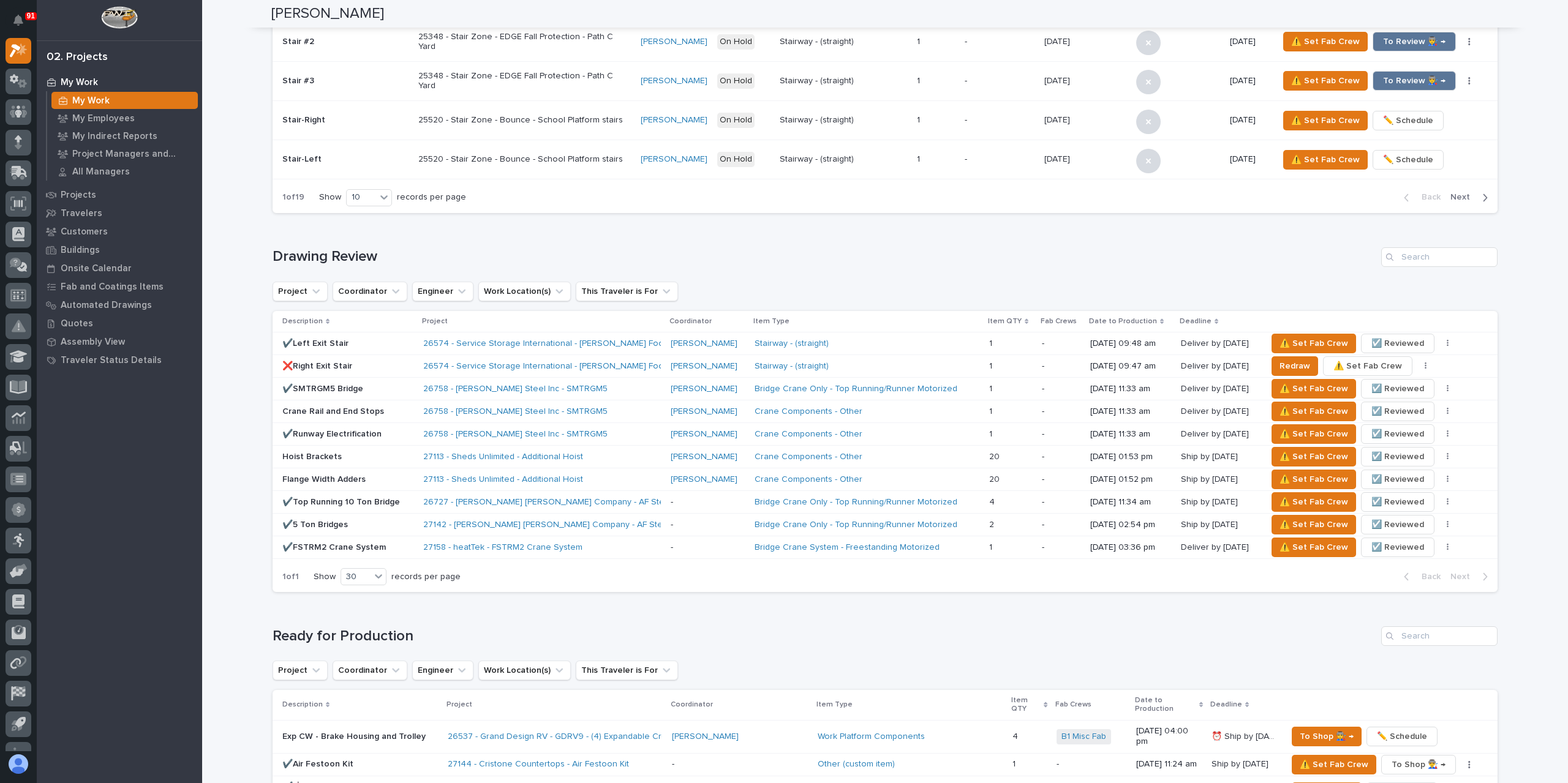
scroll to position [123, 0]
